Goal: Download file/media

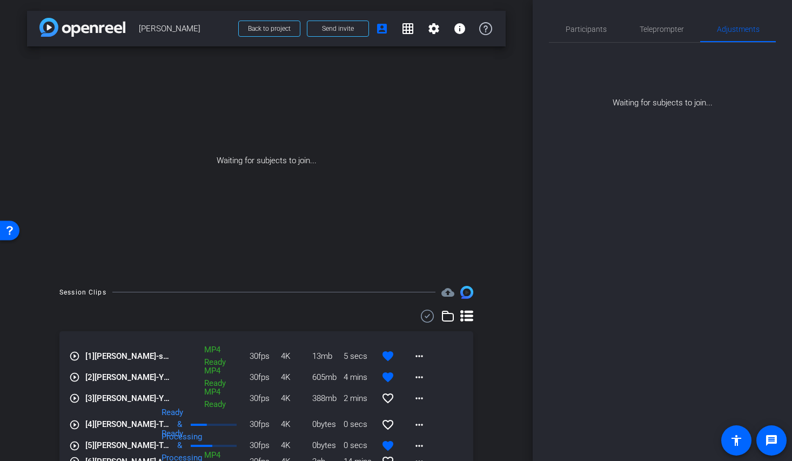
scroll to position [28, 0]
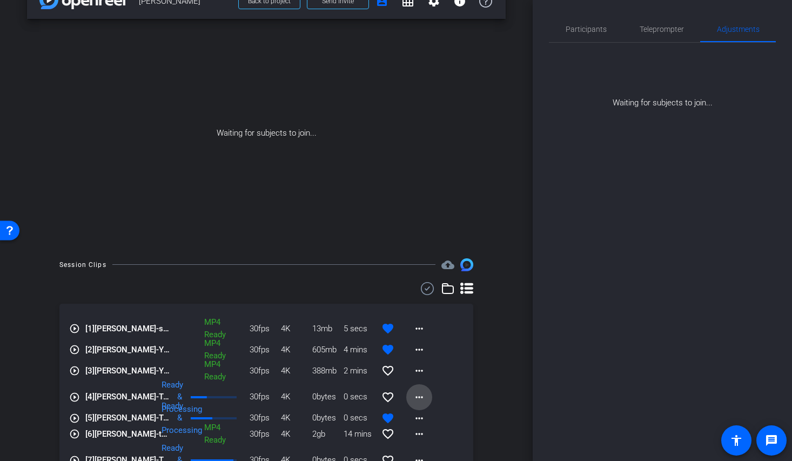
click at [420, 397] on span at bounding box center [419, 397] width 26 height 26
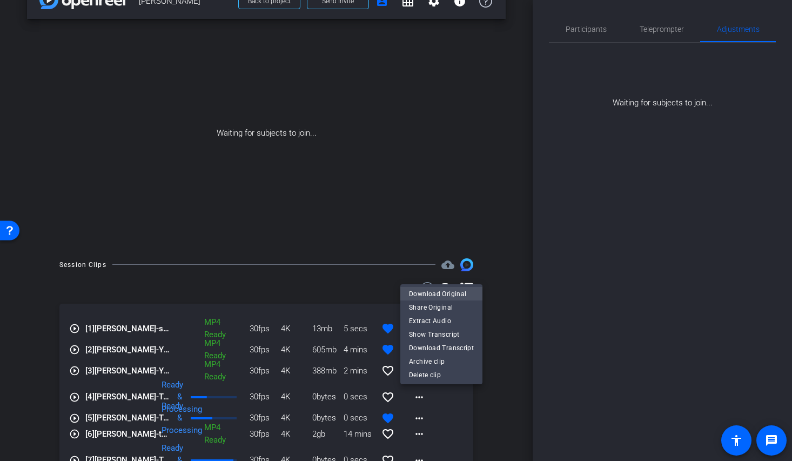
click at [469, 294] on span "Download Original" at bounding box center [441, 293] width 65 height 13
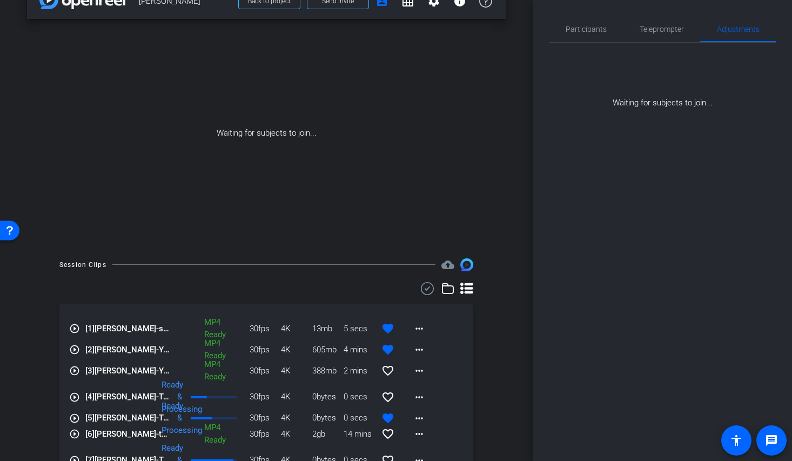
scroll to position [0, 0]
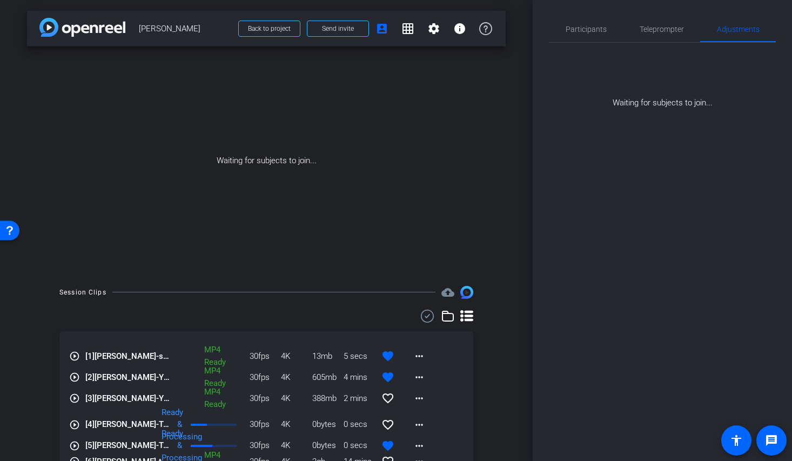
click at [232, 26] on span "Back to project Send invite account_box grid_on settings info" at bounding box center [365, 29] width 267 height 22
click at [266, 31] on span "Back to project" at bounding box center [269, 29] width 43 height 8
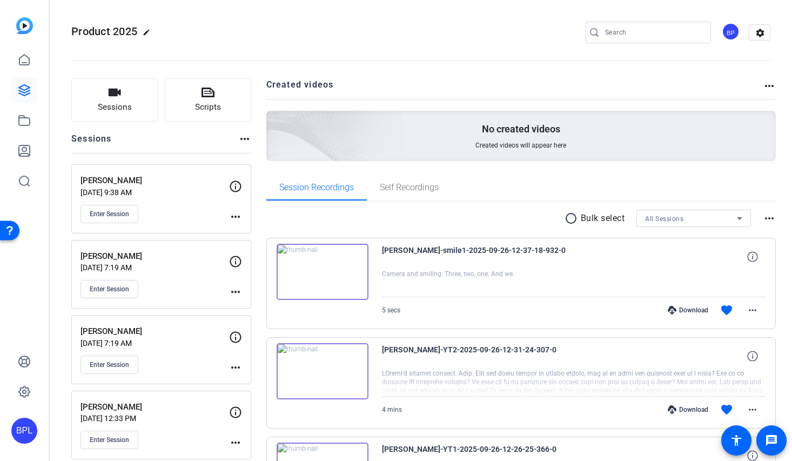
click at [334, 27] on div "Product 2025 edit BP settings" at bounding box center [420, 32] width 699 height 16
click at [117, 365] on span "Enter Session" at bounding box center [109, 364] width 39 height 9
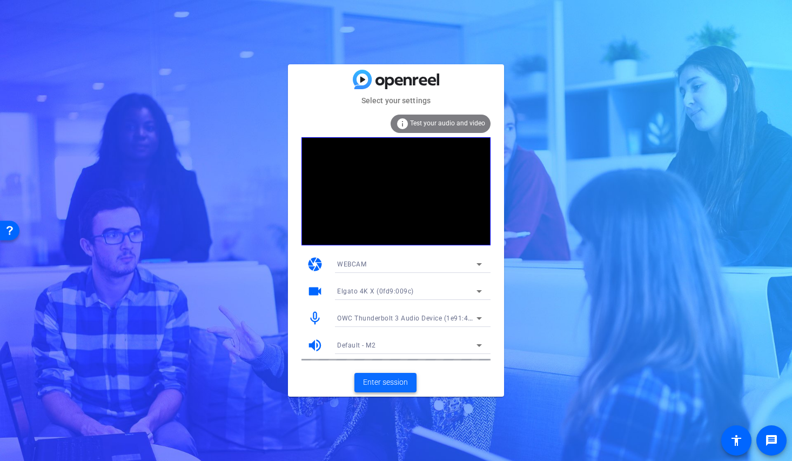
click at [380, 378] on span "Enter session" at bounding box center [385, 381] width 45 height 11
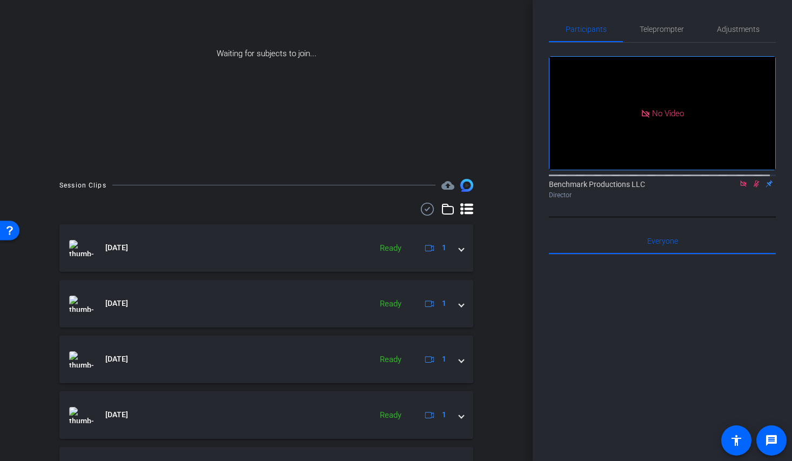
scroll to position [62, 0]
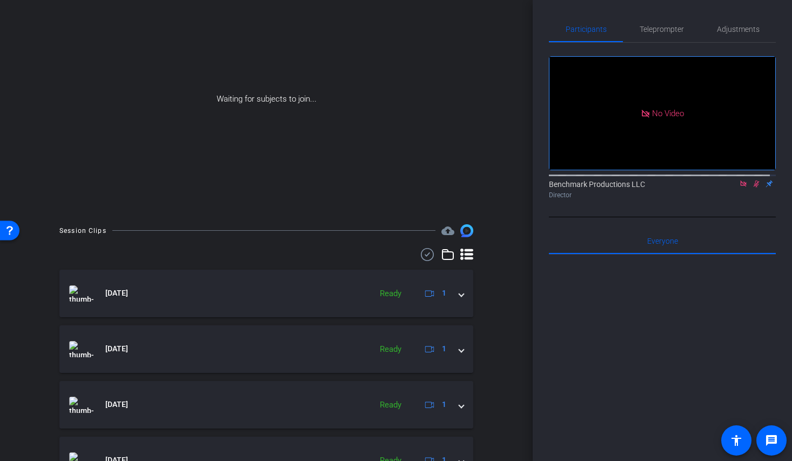
click at [461, 253] on icon at bounding box center [466, 253] width 13 height 11
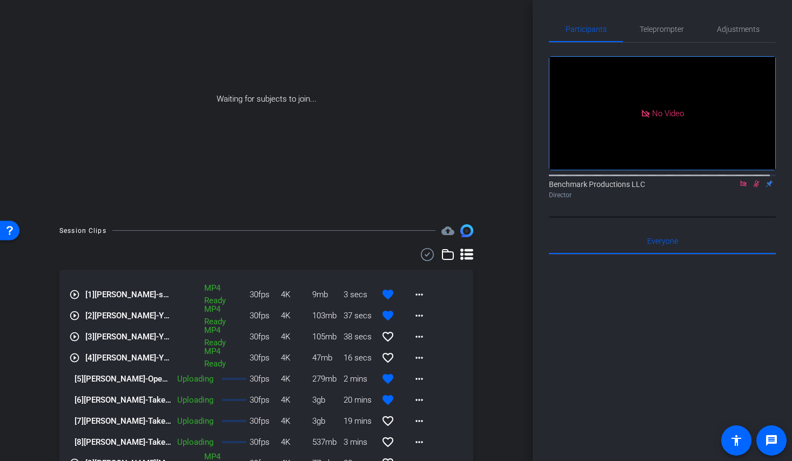
scroll to position [114, 0]
